Goal: Check status: Check status

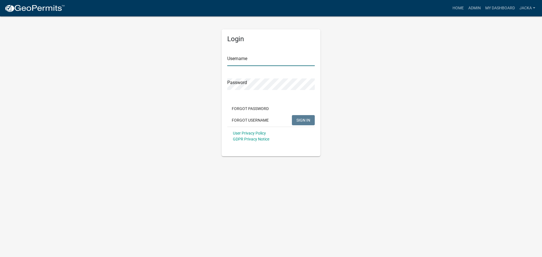
type input "jacka"
click at [303, 117] on button "SIGN IN" at bounding box center [303, 120] width 23 height 10
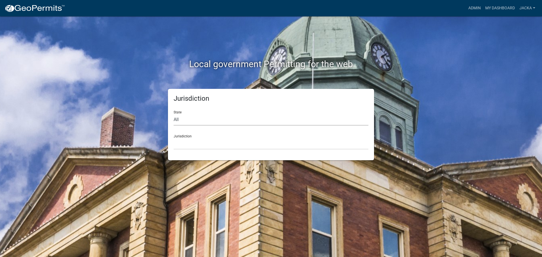
click at [224, 116] on select "All [US_STATE] [US_STATE] [US_STATE] [US_STATE] [US_STATE] [US_STATE] [US_STATE…" at bounding box center [271, 120] width 195 height 12
select select "[US_STATE]"
click at [174, 114] on select "All [US_STATE] [US_STATE] [US_STATE] [US_STATE] [US_STATE] [US_STATE] [US_STATE…" at bounding box center [271, 120] width 195 height 12
click at [194, 147] on select "[GEOGRAPHIC_DATA], [US_STATE] [GEOGRAPHIC_DATA], [US_STATE] [GEOGRAPHIC_DATA], …" at bounding box center [271, 144] width 195 height 12
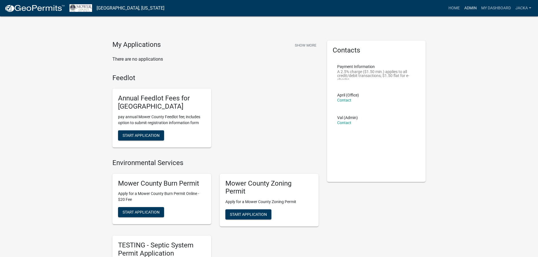
click at [472, 9] on link "Admin" at bounding box center [470, 8] width 17 height 11
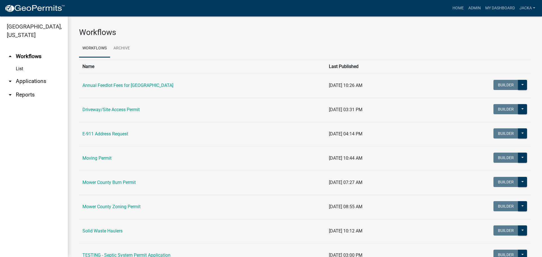
click at [36, 81] on link "arrow_drop_down Applications" at bounding box center [34, 82] width 68 height 14
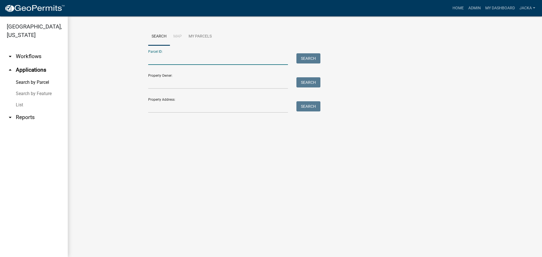
click at [171, 60] on input "Parcel ID:" at bounding box center [218, 59] width 140 height 12
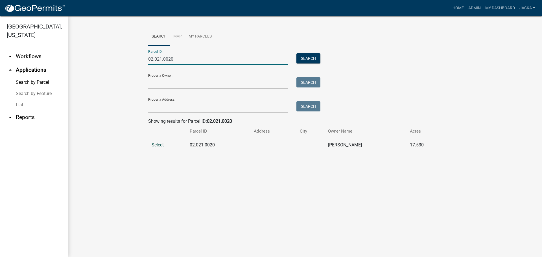
type input "02.021.0020"
click at [161, 145] on span "Select" at bounding box center [158, 144] width 12 height 5
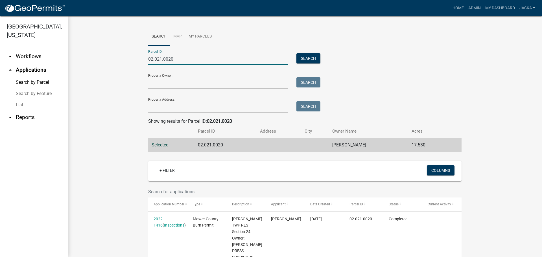
drag, startPoint x: 175, startPoint y: 62, endPoint x: 132, endPoint y: 58, distance: 43.7
click at [135, 59] on wm-workflow-application-search-view "Search Map My Parcels Parcel ID: 02.021.0020 Search Property Owner: Search Prop…" at bounding box center [305, 158] width 452 height 260
click at [37, 83] on link "Search by Parcel" at bounding box center [34, 82] width 68 height 11
click at [27, 57] on link "arrow_drop_down Workflows" at bounding box center [34, 57] width 68 height 14
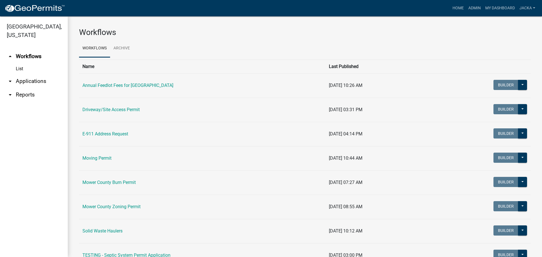
click at [20, 67] on link "List" at bounding box center [34, 68] width 68 height 11
click at [21, 82] on link "arrow_drop_down Applications" at bounding box center [34, 82] width 68 height 14
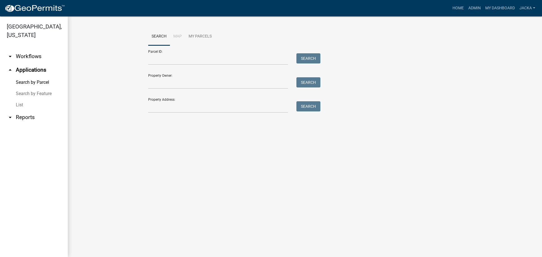
click at [21, 105] on link "List" at bounding box center [34, 104] width 68 height 11
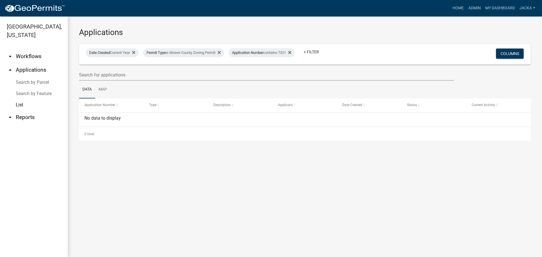
click at [24, 119] on link "arrow_drop_down Reports" at bounding box center [34, 118] width 68 height 14
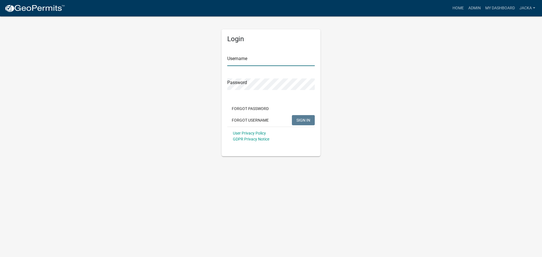
type input "jacka"
click at [305, 120] on span "SIGN IN" at bounding box center [304, 120] width 14 height 5
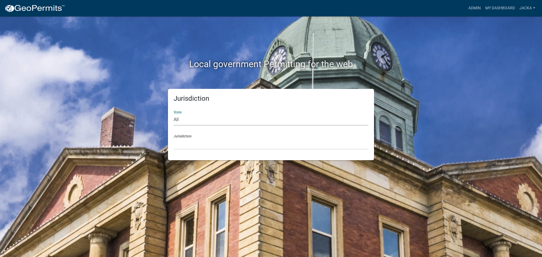
click at [197, 120] on select "All [US_STATE] [US_STATE] [US_STATE] [US_STATE] [US_STATE] [US_STATE] [US_STATE…" at bounding box center [271, 120] width 195 height 12
select select "[US_STATE]"
click at [174, 114] on select "All [US_STATE] [US_STATE] [US_STATE] [US_STATE] [US_STATE] [US_STATE] [US_STATE…" at bounding box center [271, 120] width 195 height 12
click at [195, 141] on select "[GEOGRAPHIC_DATA], [US_STATE] [GEOGRAPHIC_DATA], [US_STATE] [GEOGRAPHIC_DATA], …" at bounding box center [271, 144] width 195 height 12
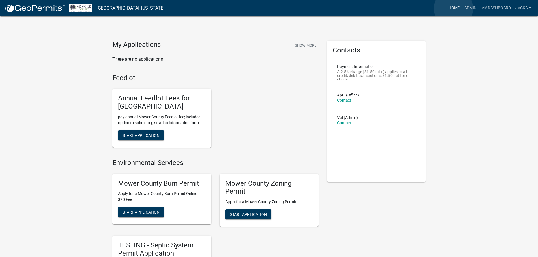
click at [453, 8] on link "Home" at bounding box center [454, 8] width 16 height 11
click at [466, 8] on link "Admin" at bounding box center [470, 8] width 17 height 11
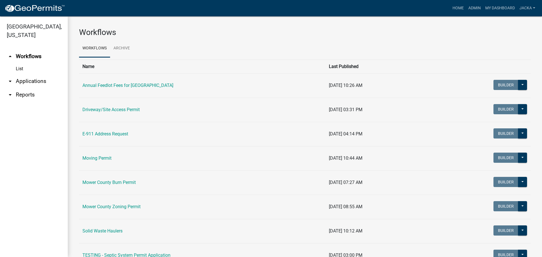
scroll to position [28, 0]
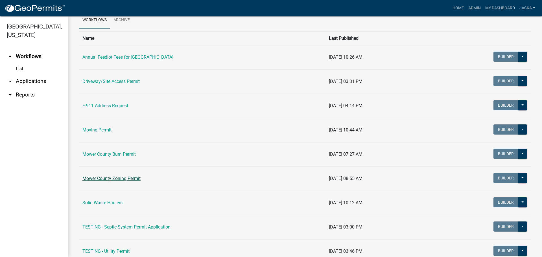
click at [118, 179] on link "Mower County Zoning Permit" at bounding box center [111, 178] width 58 height 5
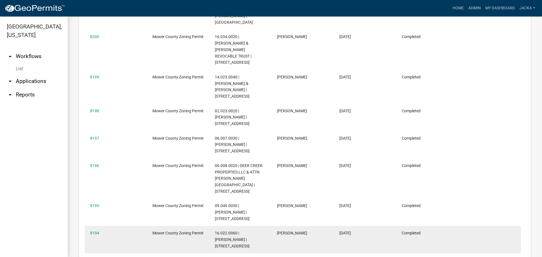
scroll to position [348, 0]
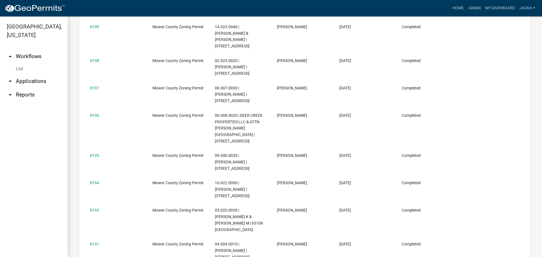
select select "3: 100"
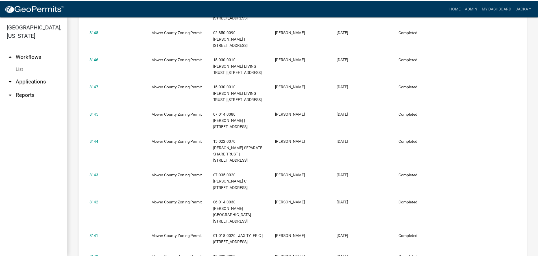
scroll to position [2042, 0]
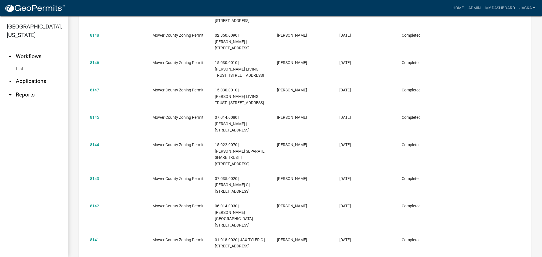
drag, startPoint x: 89, startPoint y: 125, endPoint x: 94, endPoint y: 125, distance: 4.8
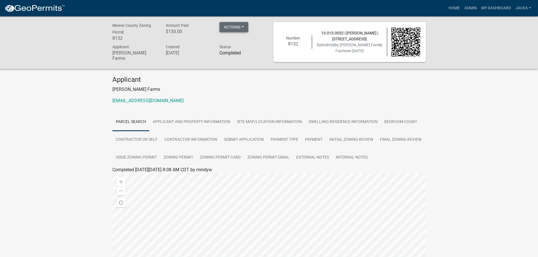
click at [243, 28] on button "Actions" at bounding box center [233, 27] width 29 height 10
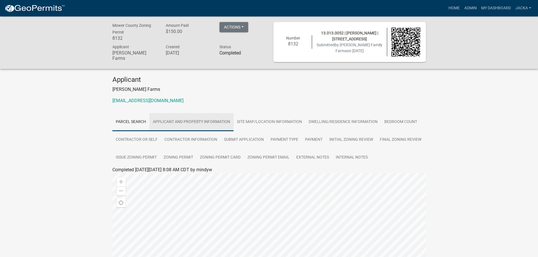
click at [182, 117] on link "Applicant and Property Information" at bounding box center [191, 122] width 84 height 18
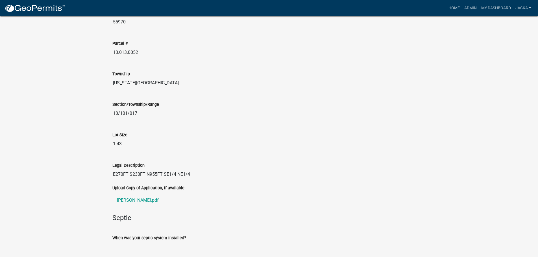
scroll to position [678, 0]
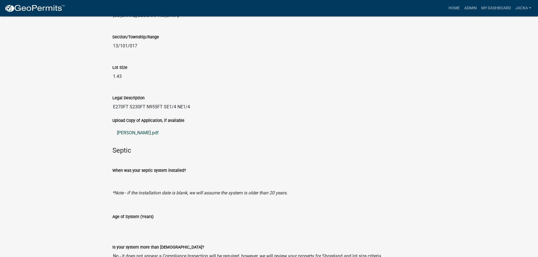
click at [131, 130] on link "[PERSON_NAME].pdf" at bounding box center [269, 133] width 314 height 14
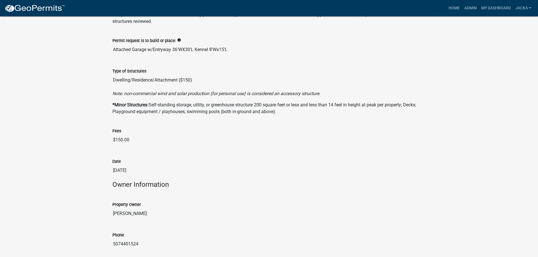
scroll to position [0, 0]
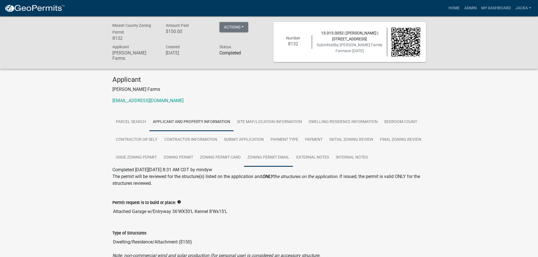
click at [274, 155] on link "Zoning Permit Email" at bounding box center [268, 158] width 49 height 18
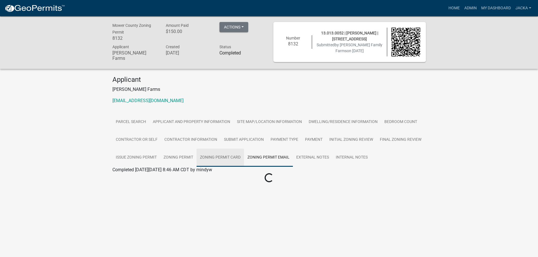
click at [237, 156] on link "Zoning Permit Card" at bounding box center [220, 158] width 47 height 18
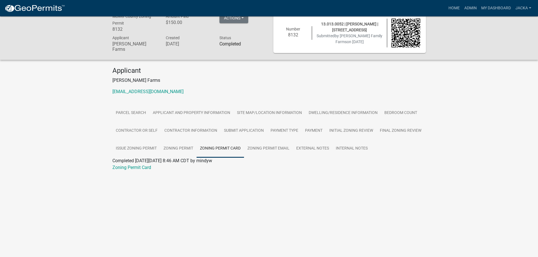
scroll to position [16, 0]
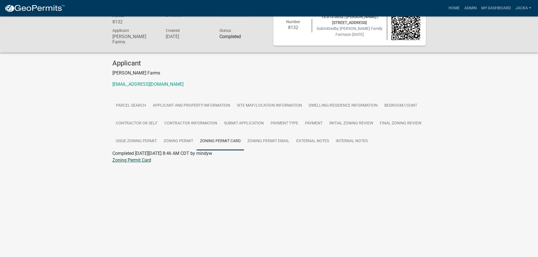
click at [140, 158] on link "Zoning Permit Card" at bounding box center [131, 160] width 39 height 5
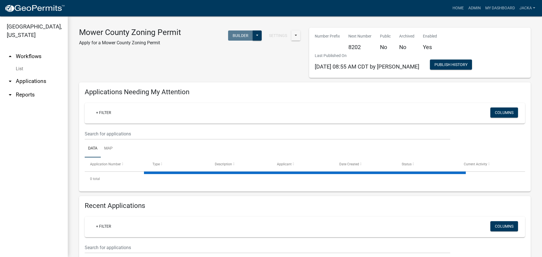
select select "3: 100"
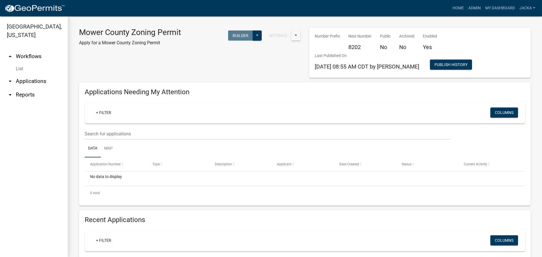
click at [31, 79] on link "arrow_drop_down Applications" at bounding box center [34, 82] width 68 height 14
